Goal: Find specific fact: Find specific fact

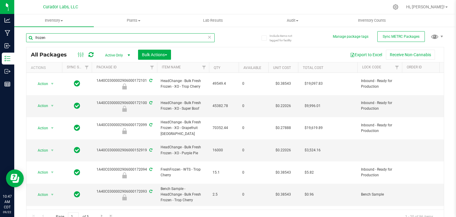
click at [151, 40] on input "frozen" at bounding box center [120, 37] width 188 height 9
paste input "HeadChange - Bulk Live Badder - Red Vestido"
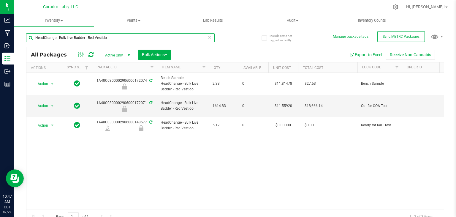
click at [88, 37] on input "HeadChange - Bulk Live Badder - Red Vestido" at bounding box center [120, 37] width 188 height 9
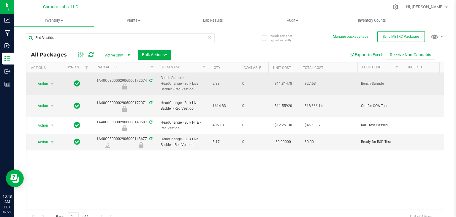
drag, startPoint x: 95, startPoint y: 80, endPoint x: 145, endPoint y: 83, distance: 50.3
click at [145, 83] on div "1A40C0300002906000172074" at bounding box center [124, 84] width 67 height 12
copy div "1A40C0300002906000172074"
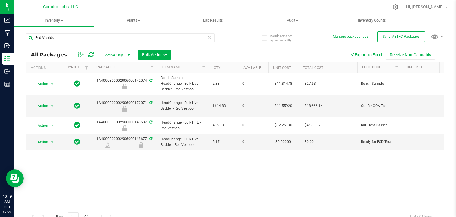
click at [101, 209] on div "Page 1 of 1 1 - 4 of 4 items" at bounding box center [234, 216] width 417 height 14
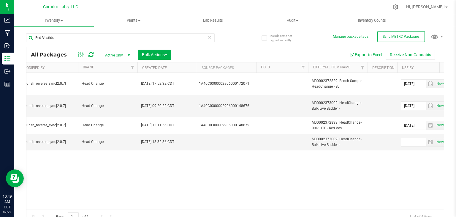
scroll to position [0, 1513]
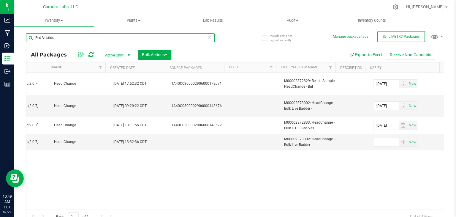
click at [145, 34] on input "Red Vestido" at bounding box center [120, 37] width 188 height 9
paste input "HeadChange - Bulk Live Rosin - [GEOGRAPHIC_DATA]"
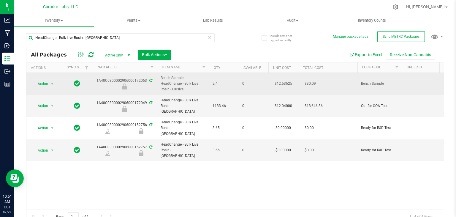
drag, startPoint x: 95, startPoint y: 80, endPoint x: 145, endPoint y: 81, distance: 50.5
click at [145, 81] on div "1A40C0300002906000172063" at bounding box center [124, 84] width 67 height 12
copy div "1A40C0300002906000172063"
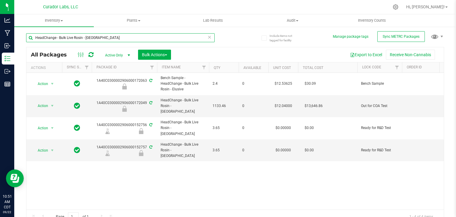
click at [116, 38] on input "HeadChange - Bulk Live Rosin - [GEOGRAPHIC_DATA]" at bounding box center [120, 37] width 188 height 9
paste input "Airo - Bulk Vape Cart 1g Each - [PERSON_NAME] [PERSON_NAME]"
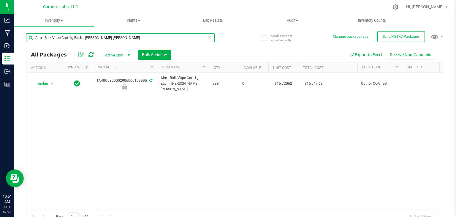
click at [83, 37] on input "Airo - Bulk Vape Cart 1g Each - [PERSON_NAME] [PERSON_NAME]" at bounding box center [120, 37] width 188 height 9
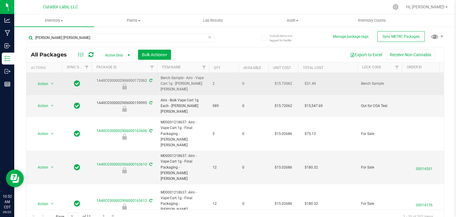
drag, startPoint x: 97, startPoint y: 77, endPoint x: 146, endPoint y: 80, distance: 48.7
click at [146, 80] on div "1A40C0300002906000172062" at bounding box center [124, 84] width 67 height 12
copy div "1A40C0300002906000172062"
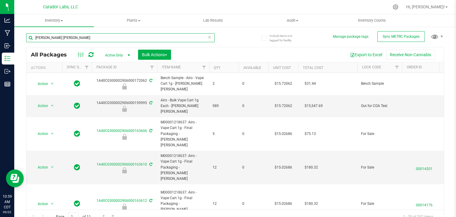
click at [130, 36] on input "[PERSON_NAME] [PERSON_NAME]" at bounding box center [120, 37] width 188 height 9
paste input "HeadChange - Bulk Live Rosin Cart .5g Each - High Wire Haze"
click at [107, 37] on input "HeadChange - Bulk Live Rosin Cart .5g Each - High Wire Haze" at bounding box center [120, 37] width 188 height 9
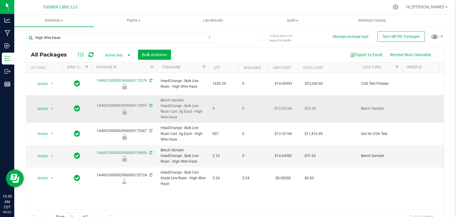
drag, startPoint x: 96, startPoint y: 100, endPoint x: 147, endPoint y: 98, distance: 51.1
click at [147, 103] on div "1A40C0300002906000172057" at bounding box center [124, 109] width 67 height 12
copy div "1A40C0300002906000172057"
click at [75, 37] on input "High Wire Haze" at bounding box center [120, 37] width 188 height 9
paste input "eadchange - Bulk Live Rosin - Brain M"
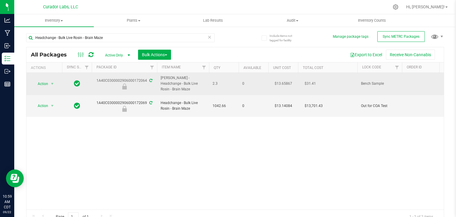
drag, startPoint x: 98, startPoint y: 82, endPoint x: 146, endPoint y: 81, distance: 48.7
click at [146, 81] on div "1A40C0300002906000172064" at bounding box center [124, 84] width 67 height 12
copy div "1A40C0300002906000172064"
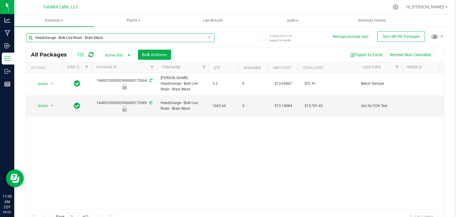
click at [126, 35] on input "Headchange - Bulk Live Rosin - Brain Maze" at bounding box center [120, 37] width 188 height 9
paste input "SafeBet - Bulk Vape Cartridge 1g each - [PERSON_NAME]"
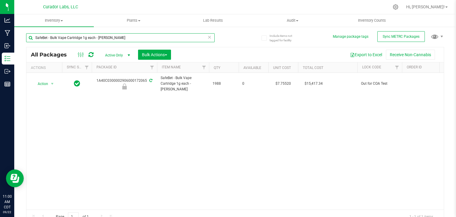
click at [98, 37] on input "SafeBet - Bulk Vape Cartridge 1g each - [PERSON_NAME]" at bounding box center [120, 37] width 188 height 9
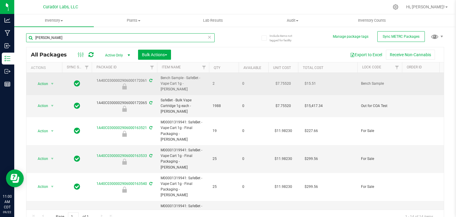
type input "[PERSON_NAME]"
drag, startPoint x: 96, startPoint y: 78, endPoint x: 145, endPoint y: 79, distance: 49.0
click at [145, 79] on div "1A40C0300002906000172061" at bounding box center [124, 84] width 67 height 12
copy div "1A40C0300002906000172061"
